Goal: Task Accomplishment & Management: Complete application form

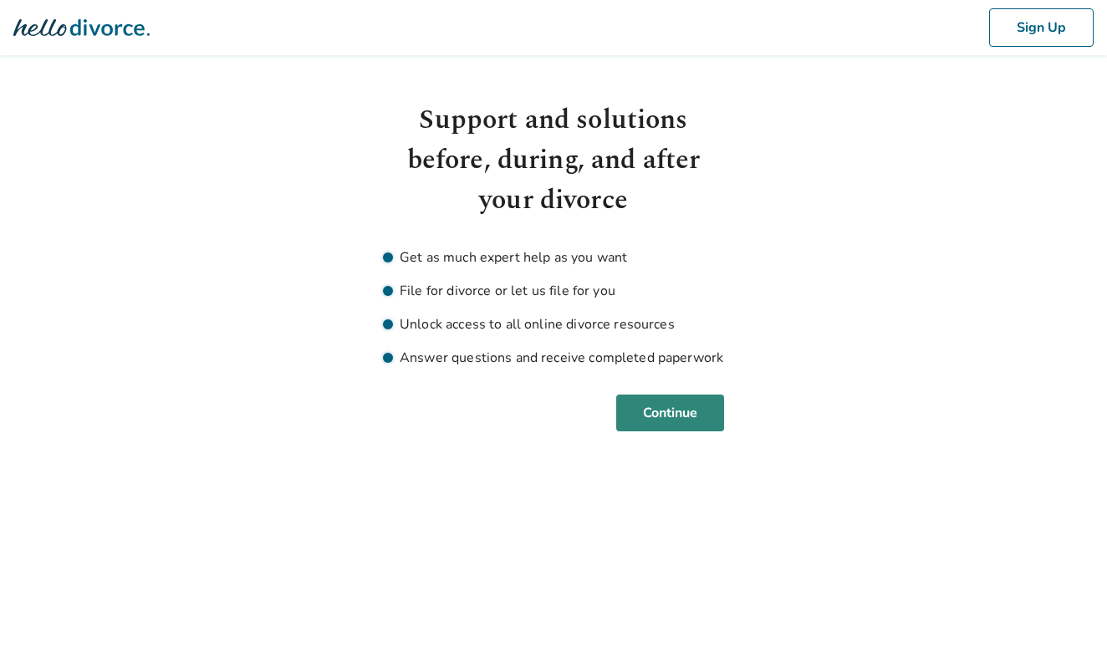
click at [668, 413] on button "Continue" at bounding box center [670, 412] width 108 height 37
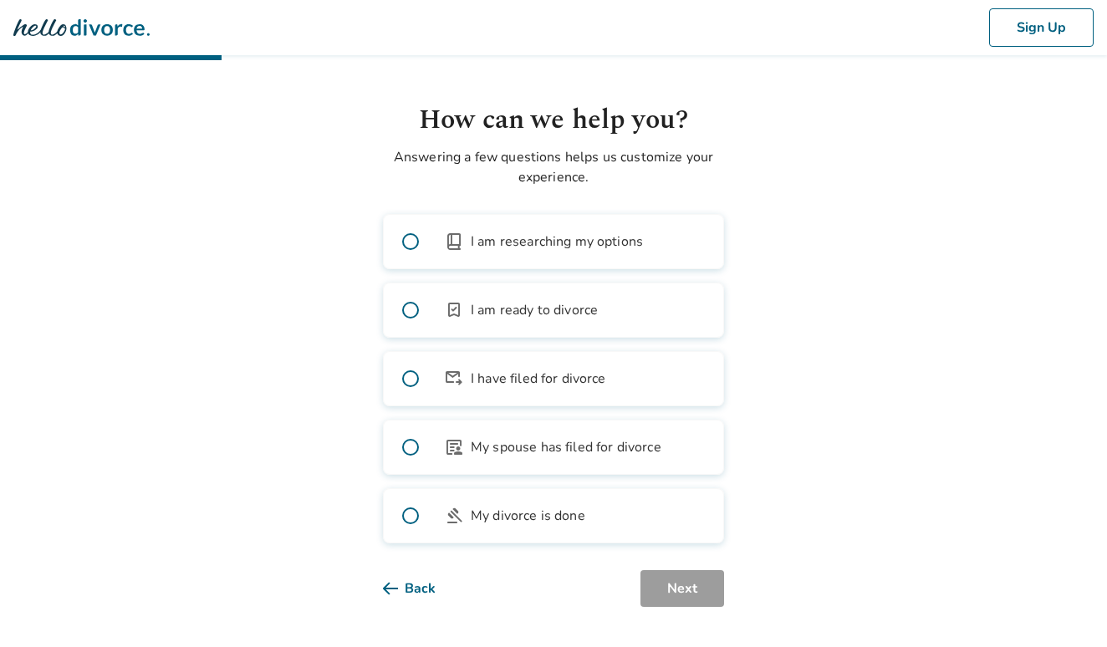
click at [580, 248] on span "I am researching my options" at bounding box center [557, 242] width 172 height 20
click at [657, 590] on button "Next" at bounding box center [682, 588] width 84 height 37
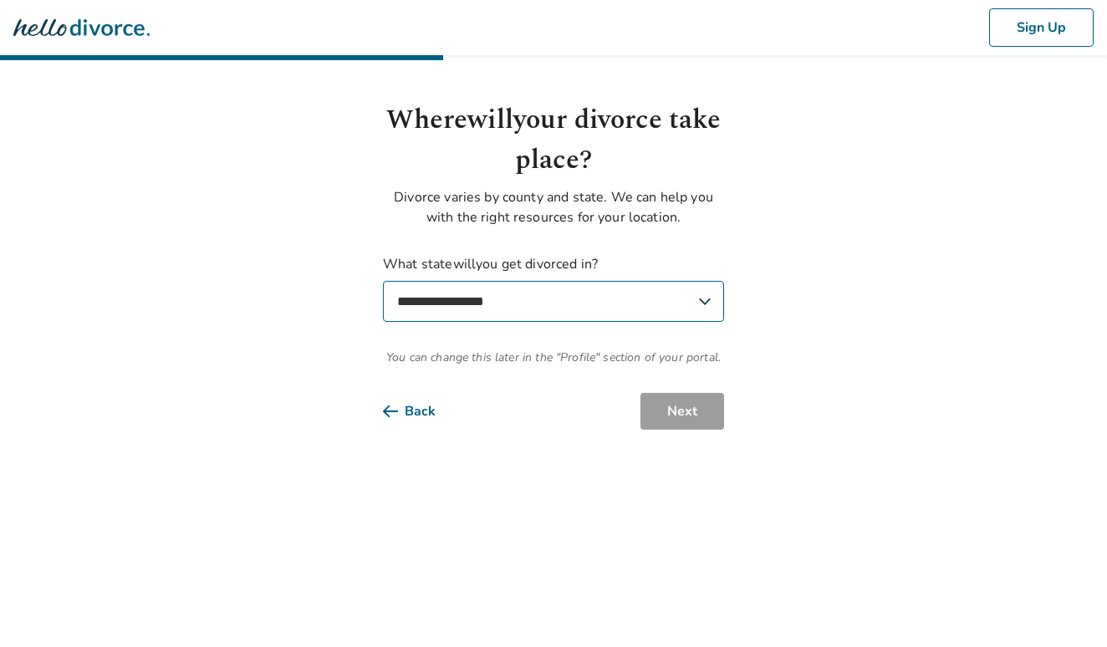
select select "**"
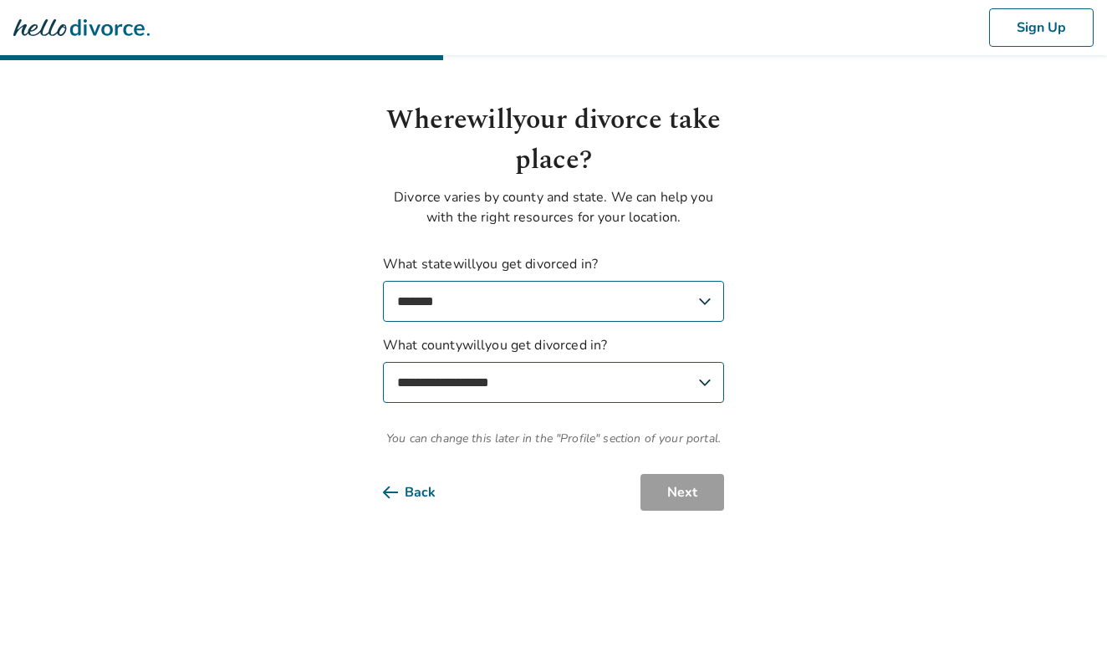
select select "****"
click at [683, 489] on button "Next" at bounding box center [682, 492] width 84 height 37
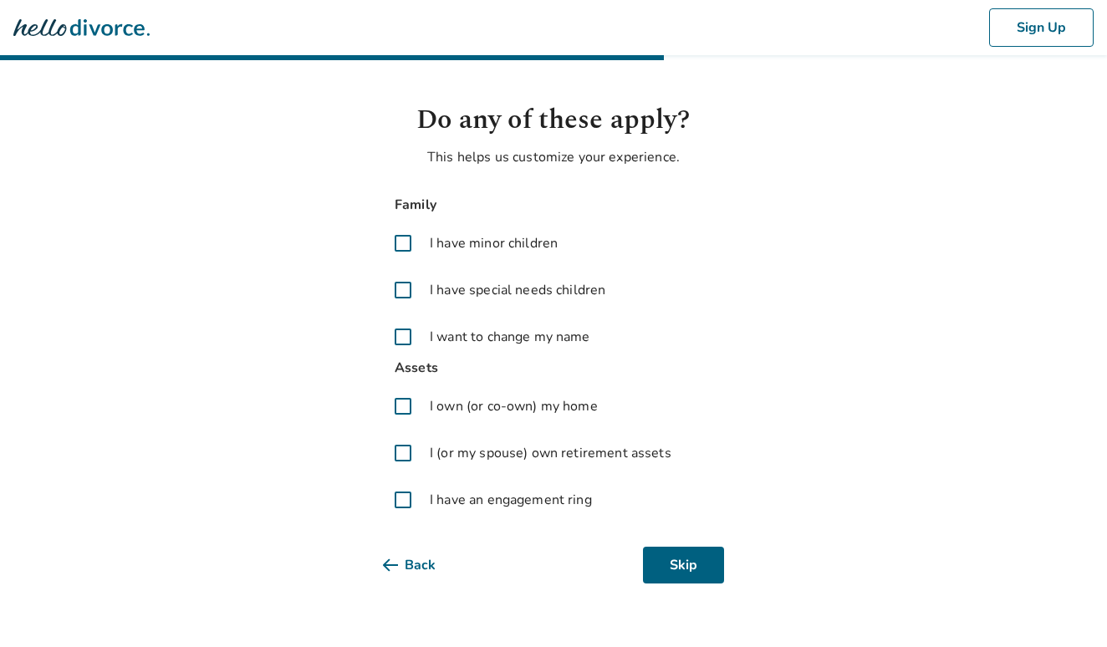
click at [402, 338] on span at bounding box center [403, 337] width 40 height 40
click at [409, 405] on span at bounding box center [403, 406] width 40 height 40
click at [408, 442] on span at bounding box center [403, 453] width 40 height 40
click at [404, 496] on span at bounding box center [403, 500] width 40 height 40
click at [682, 553] on button "Next" at bounding box center [682, 565] width 84 height 37
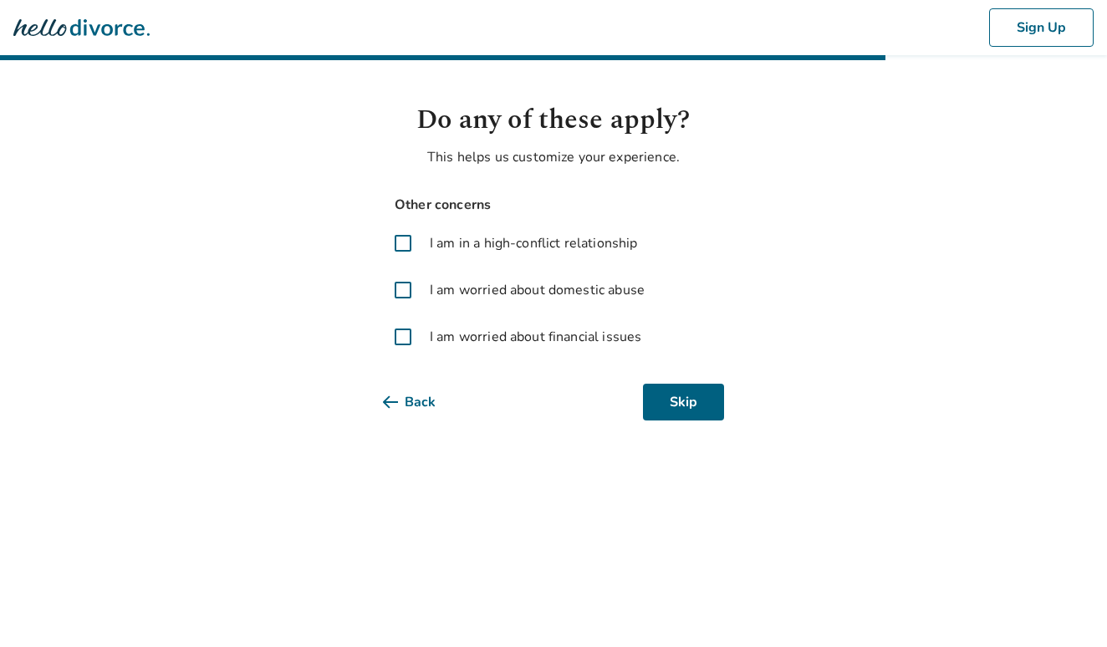
click at [396, 235] on span at bounding box center [403, 243] width 40 height 40
click at [705, 427] on html "Sign Up Do any of these apply? This helps us customize your experience. Other c…" at bounding box center [553, 230] width 1107 height 460
click at [684, 398] on button "Next" at bounding box center [682, 402] width 84 height 37
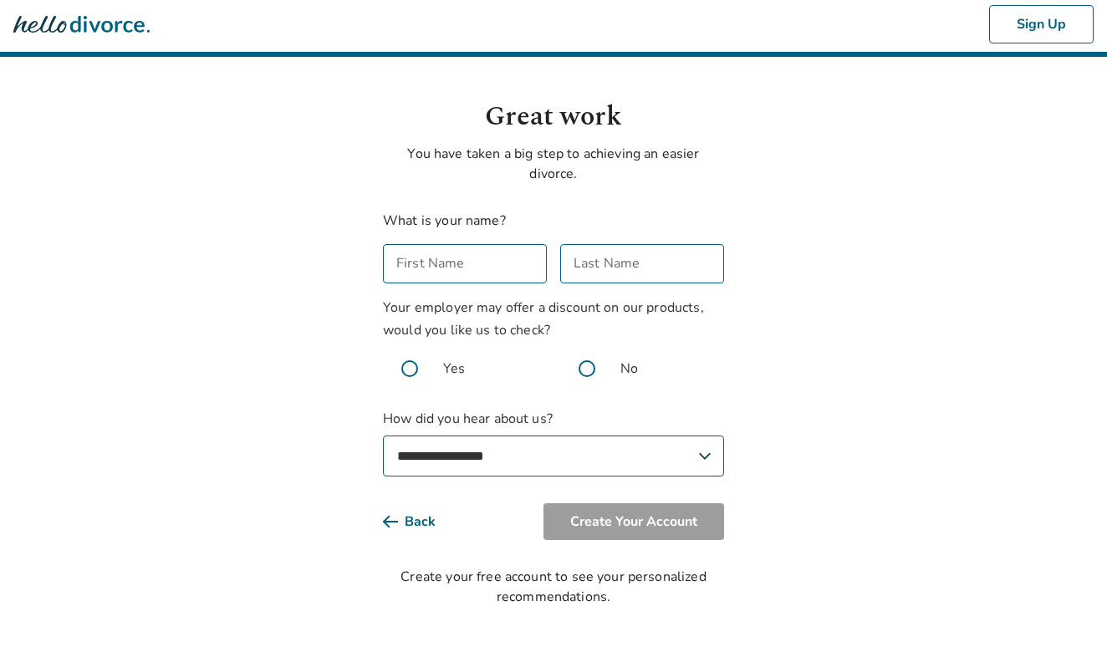
scroll to position [3, 0]
